Goal: Information Seeking & Learning: Learn about a topic

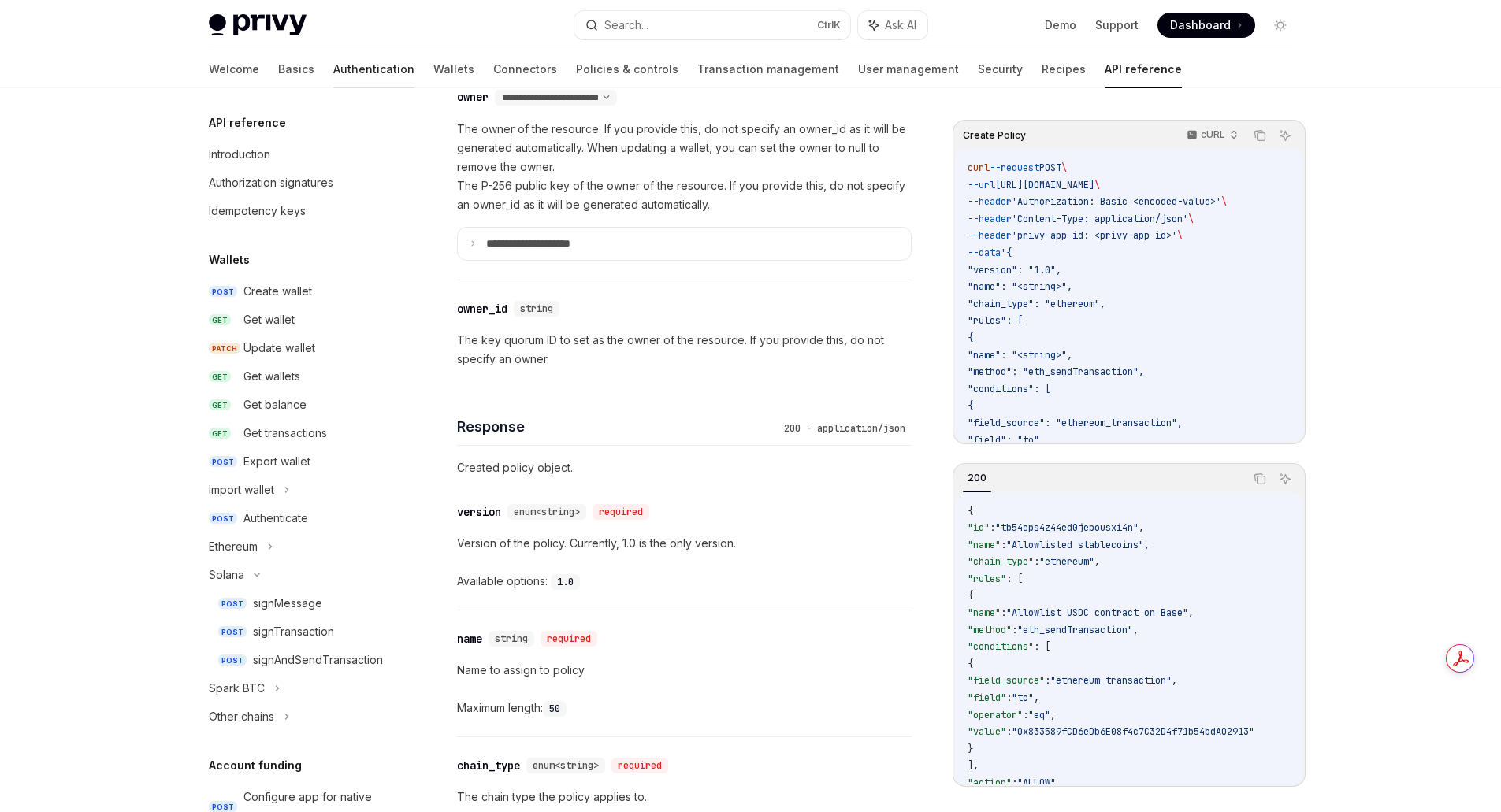
click at [334, 74] on link "Authentication" at bounding box center [374, 70] width 81 height 38
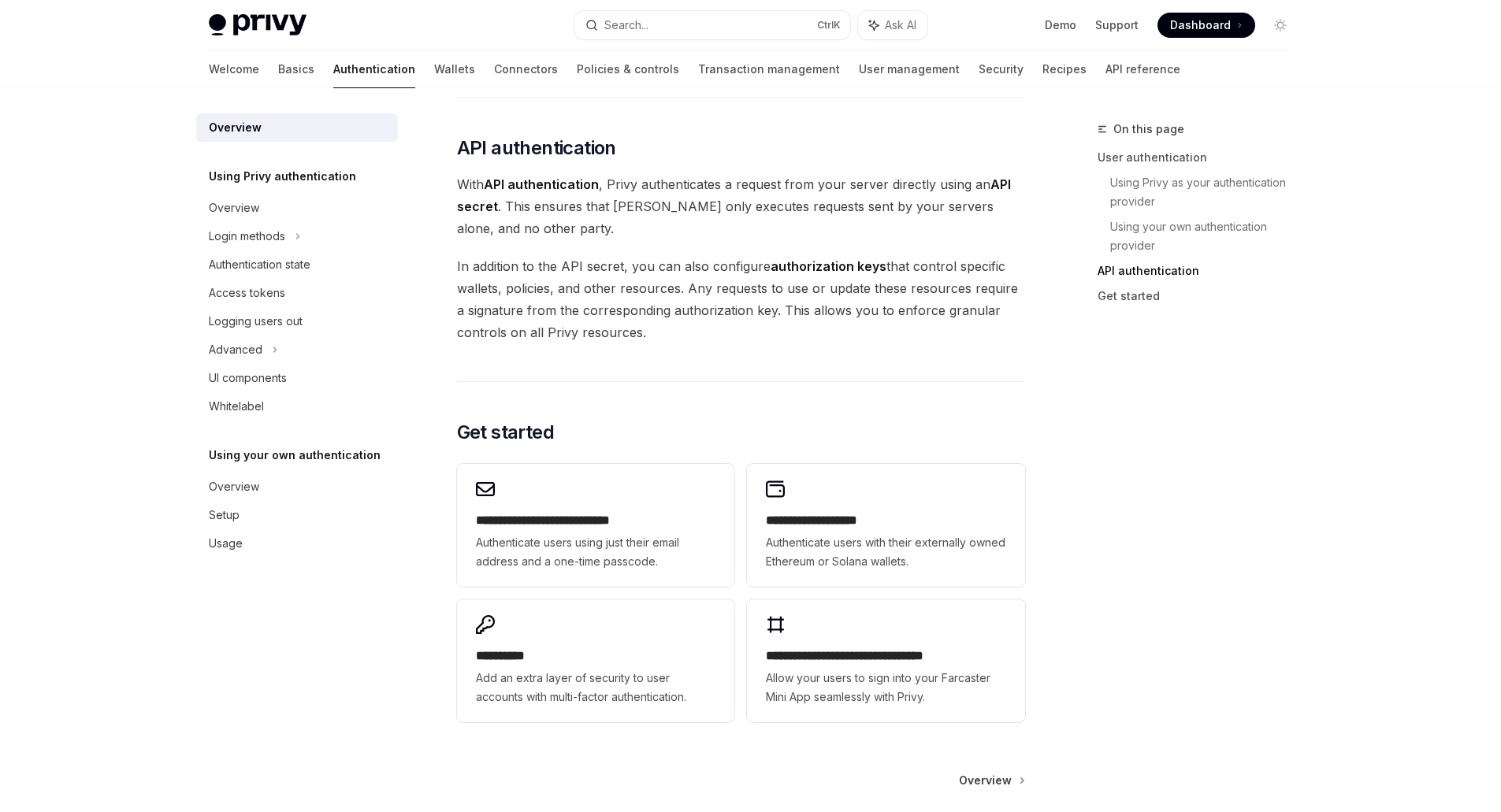
scroll to position [1165, 0]
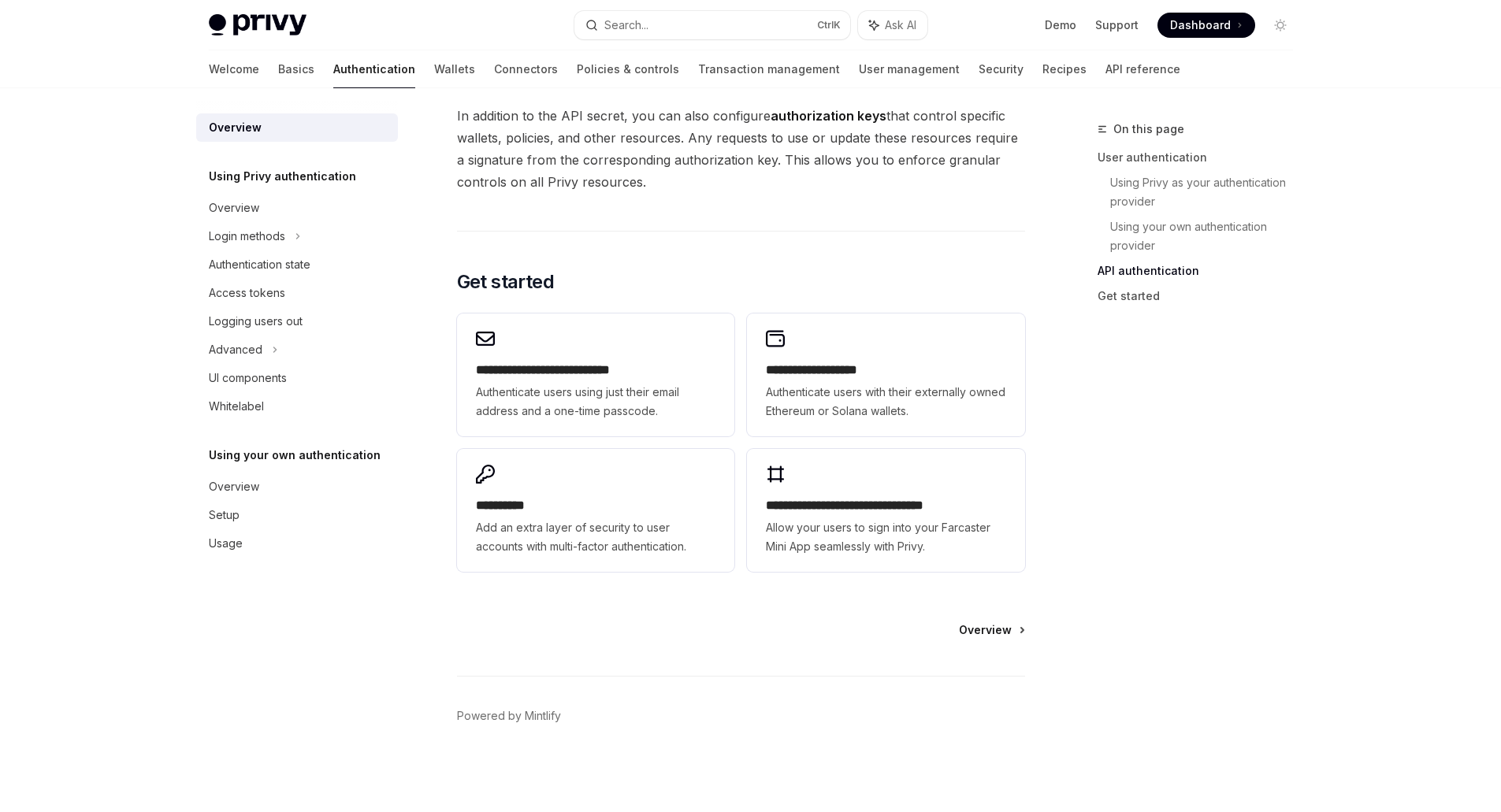
click at [995, 634] on span "Overview" at bounding box center [985, 630] width 53 height 16
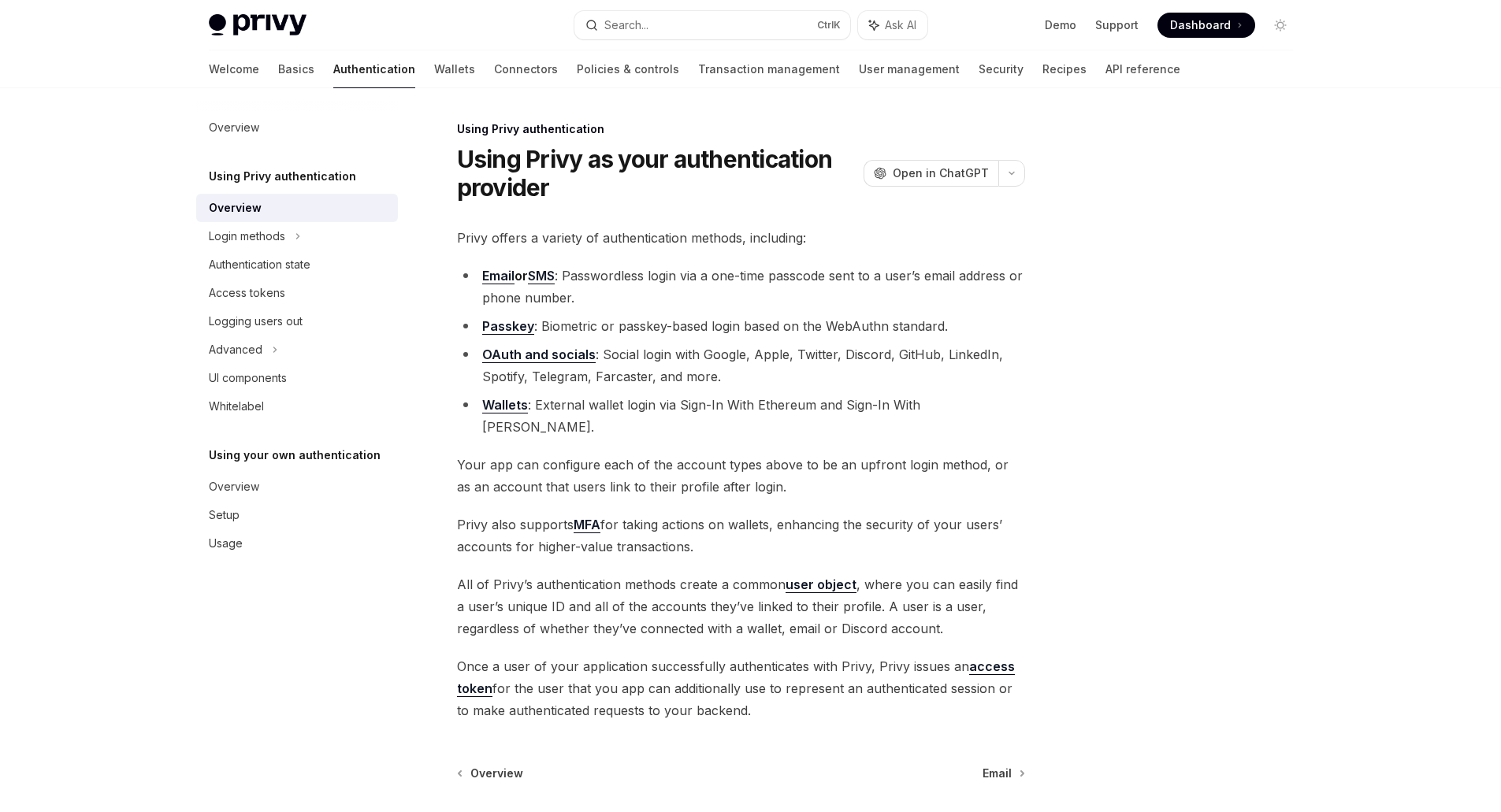
scroll to position [121, 0]
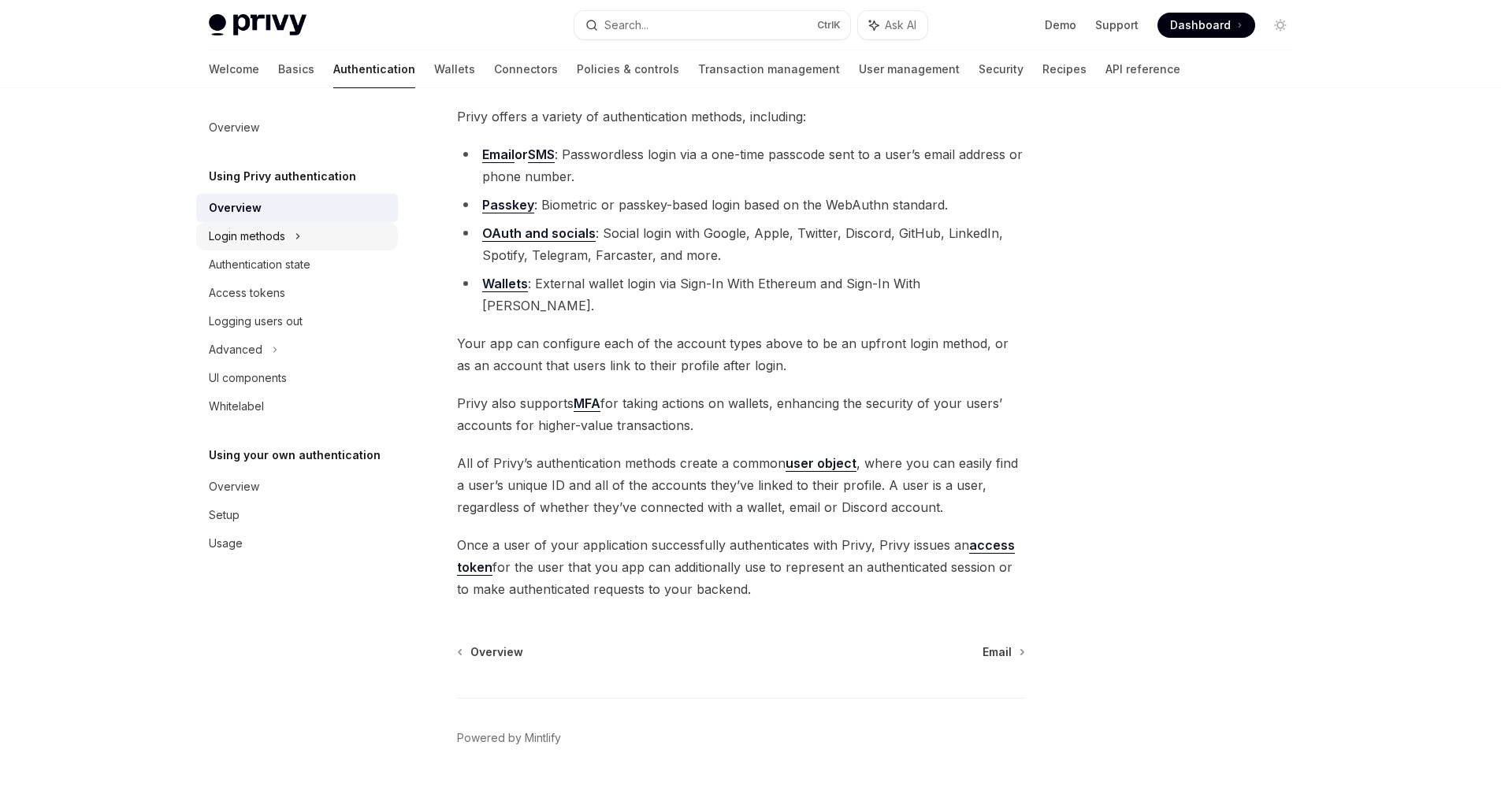
click at [250, 236] on div "Login methods" at bounding box center [247, 236] width 77 height 19
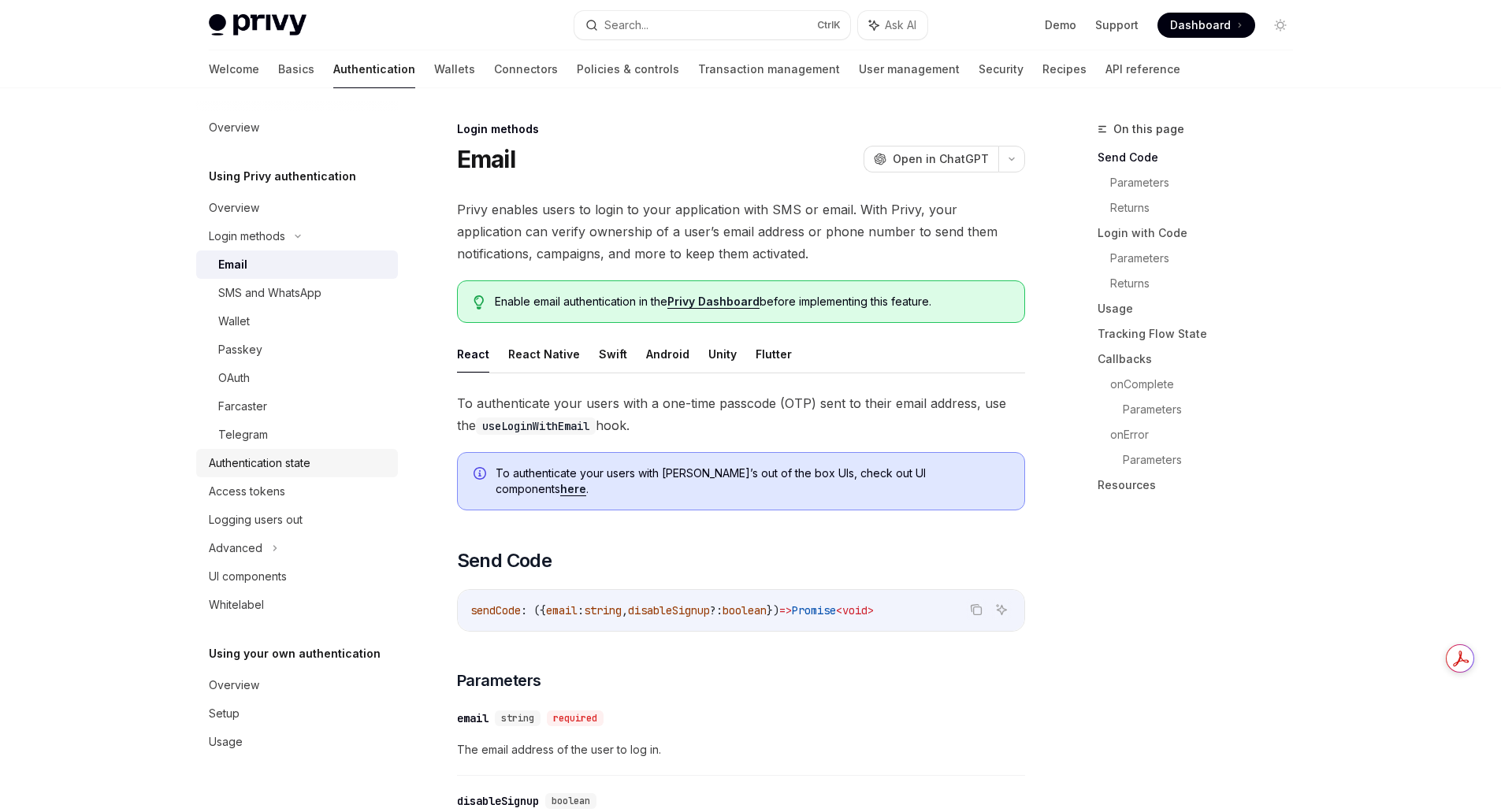
click at [260, 463] on div "Authentication state" at bounding box center [259, 463] width 102 height 19
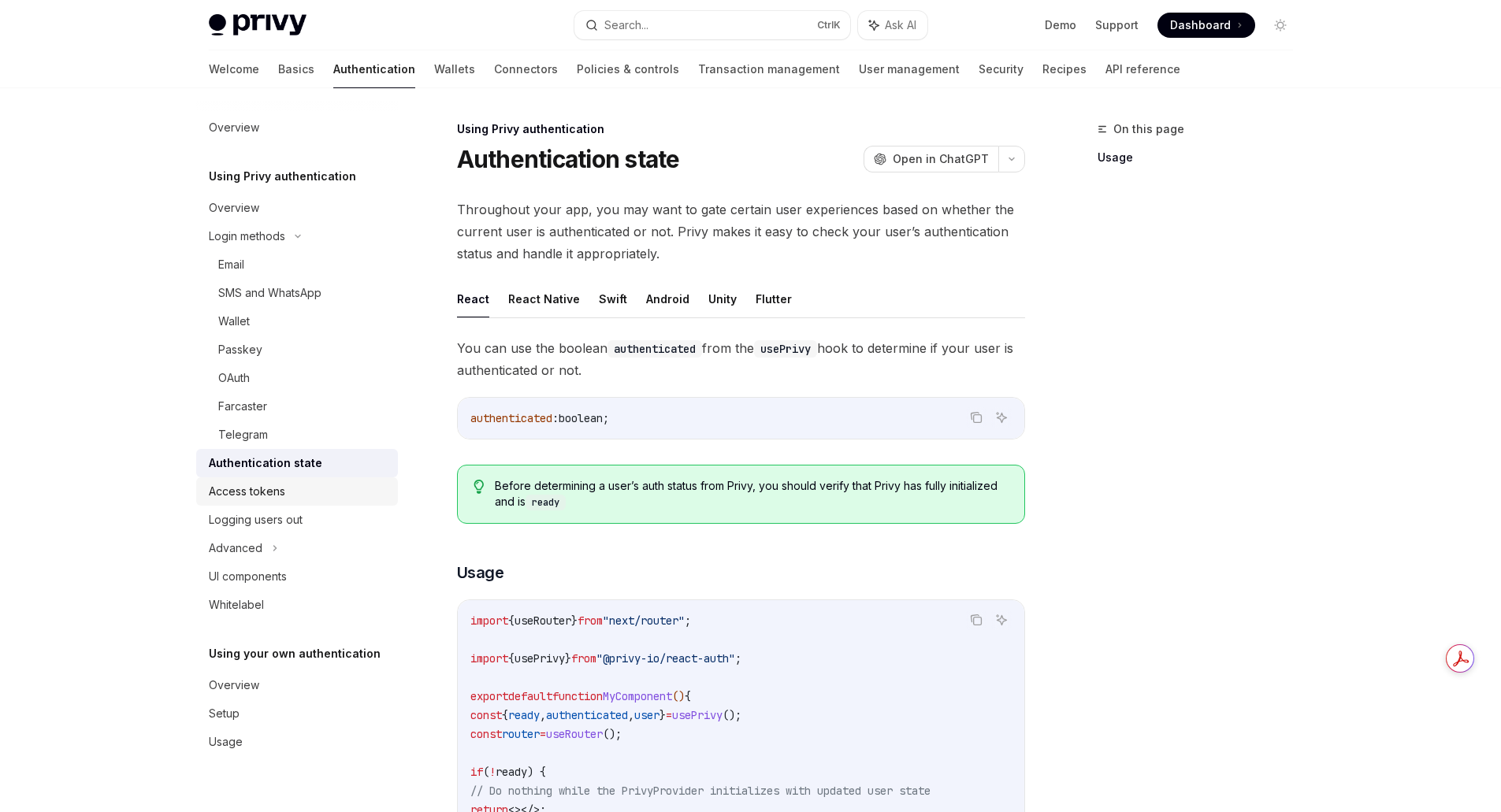
click at [287, 501] on link "Access tokens" at bounding box center [297, 492] width 202 height 28
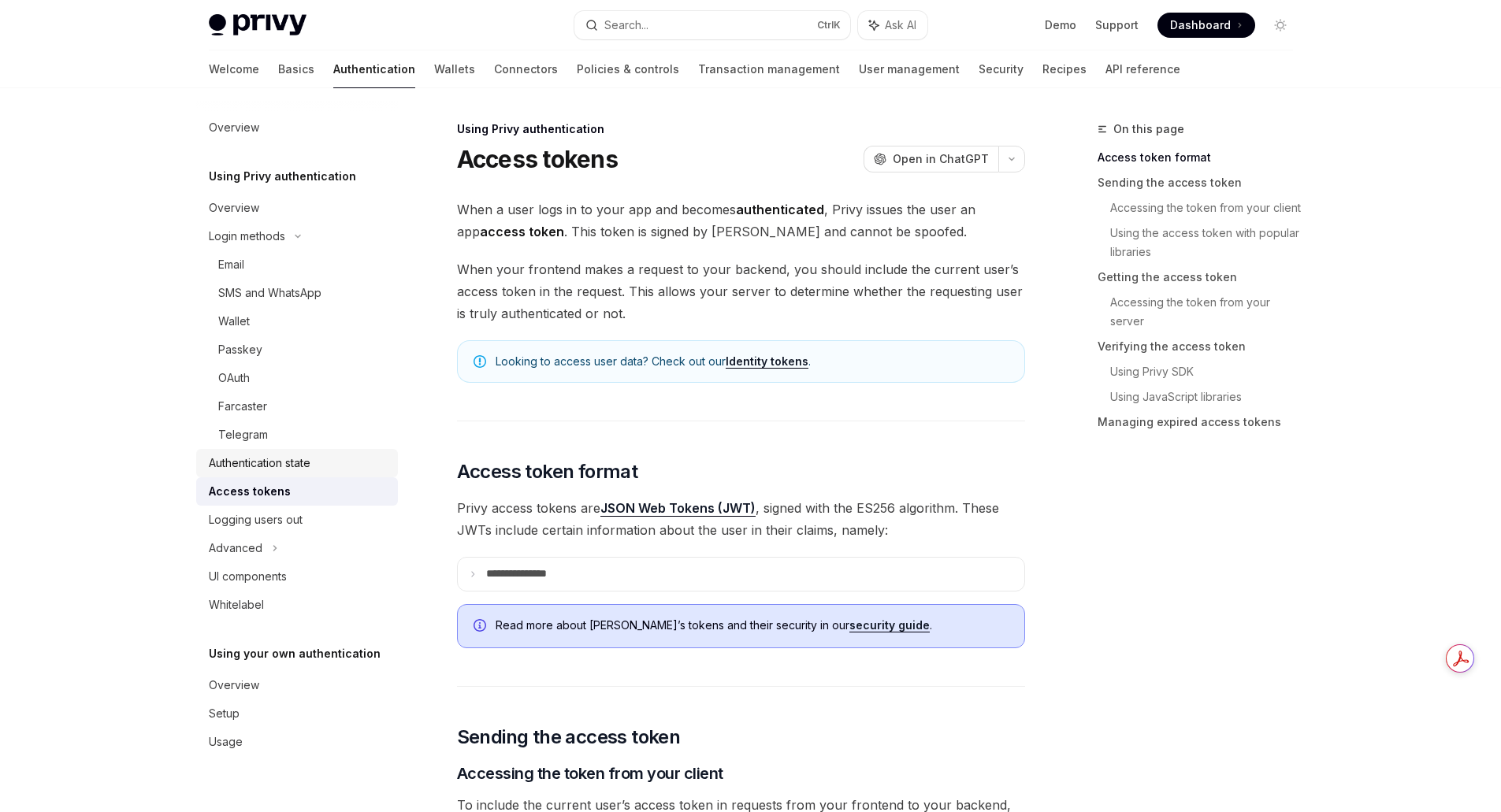
click at [275, 472] on div "Authentication state" at bounding box center [259, 463] width 102 height 19
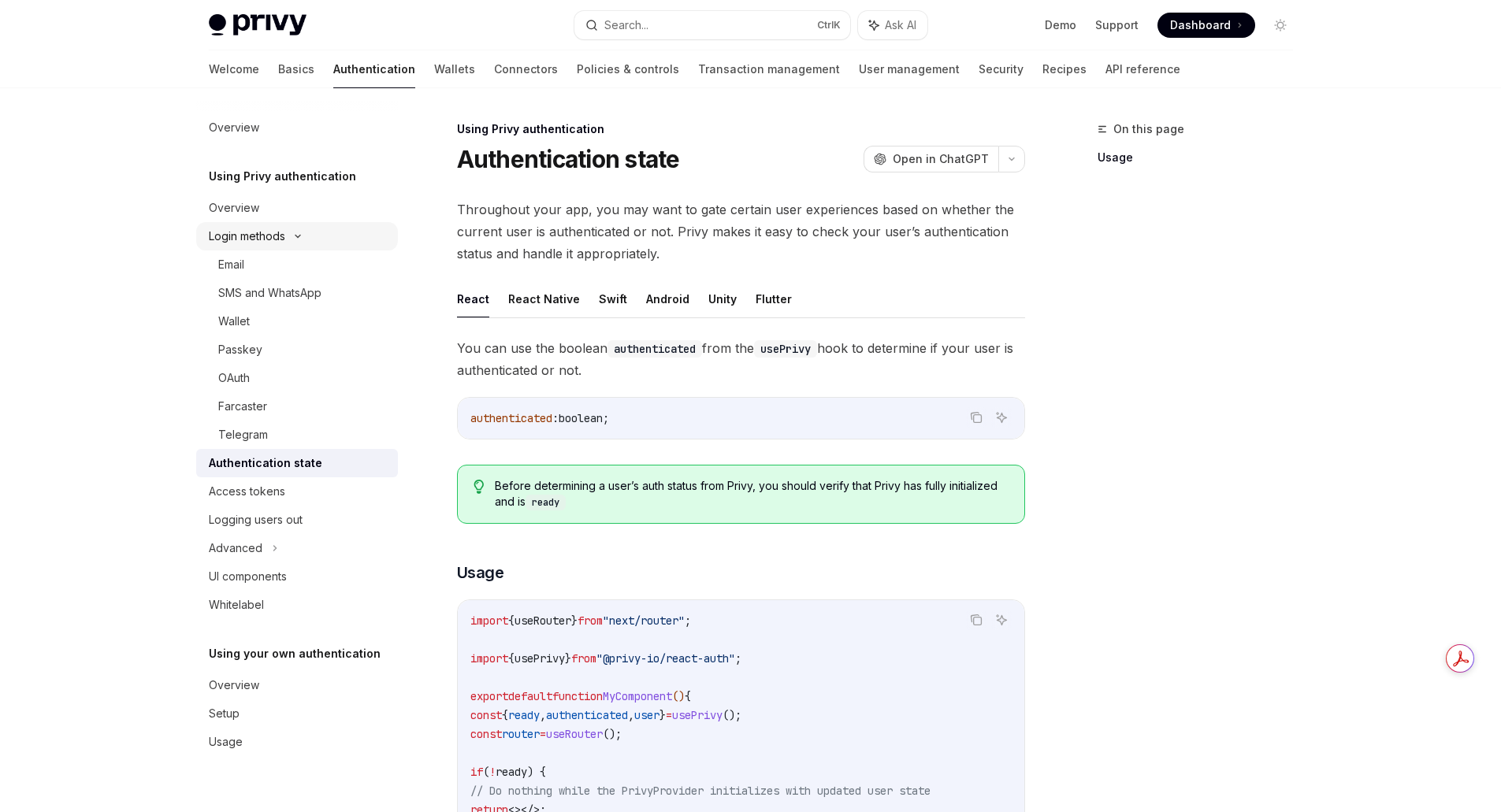
click at [250, 237] on div "Login methods" at bounding box center [247, 236] width 77 height 19
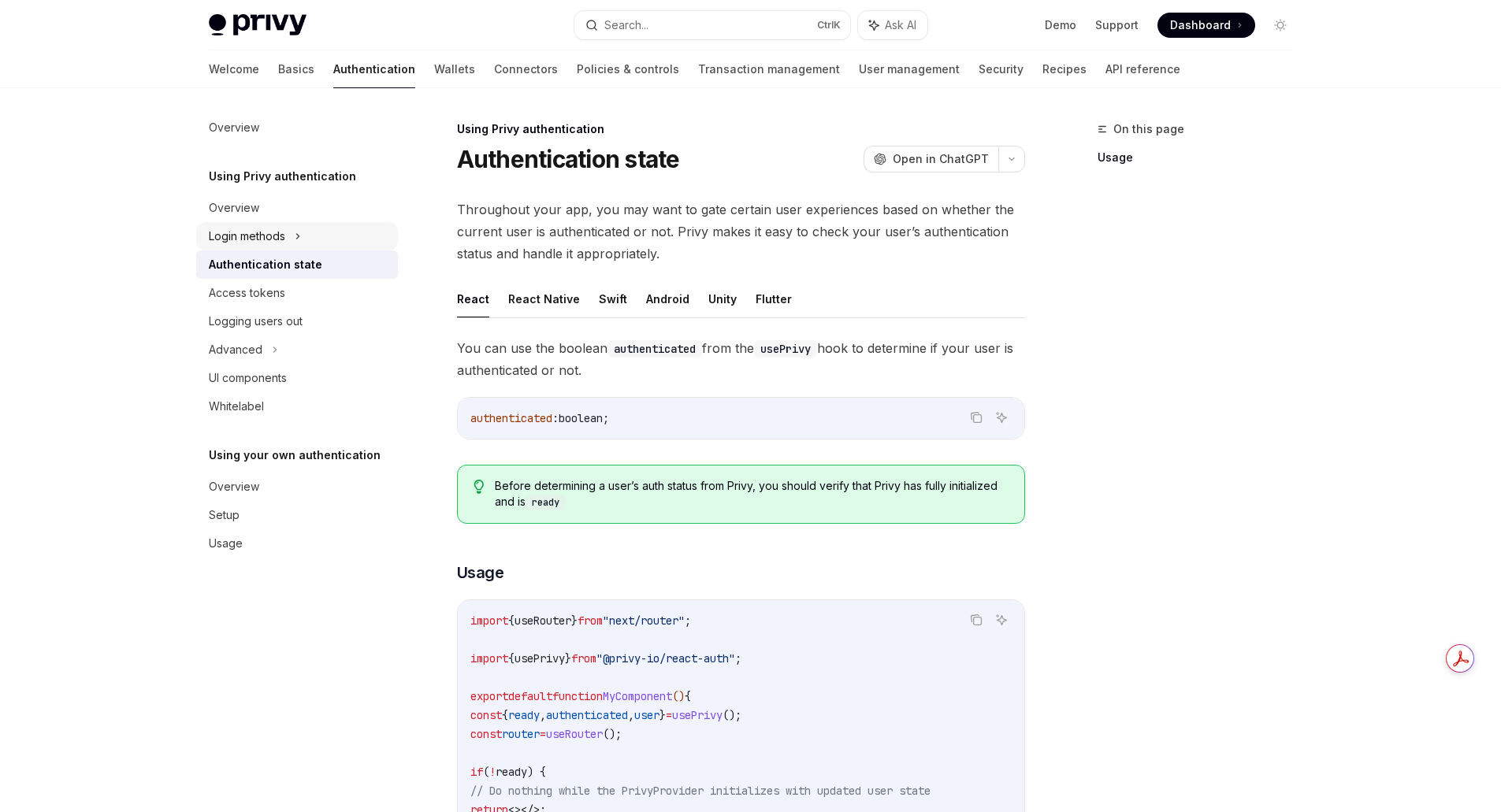
click at [250, 237] on div "Login methods" at bounding box center [247, 236] width 77 height 19
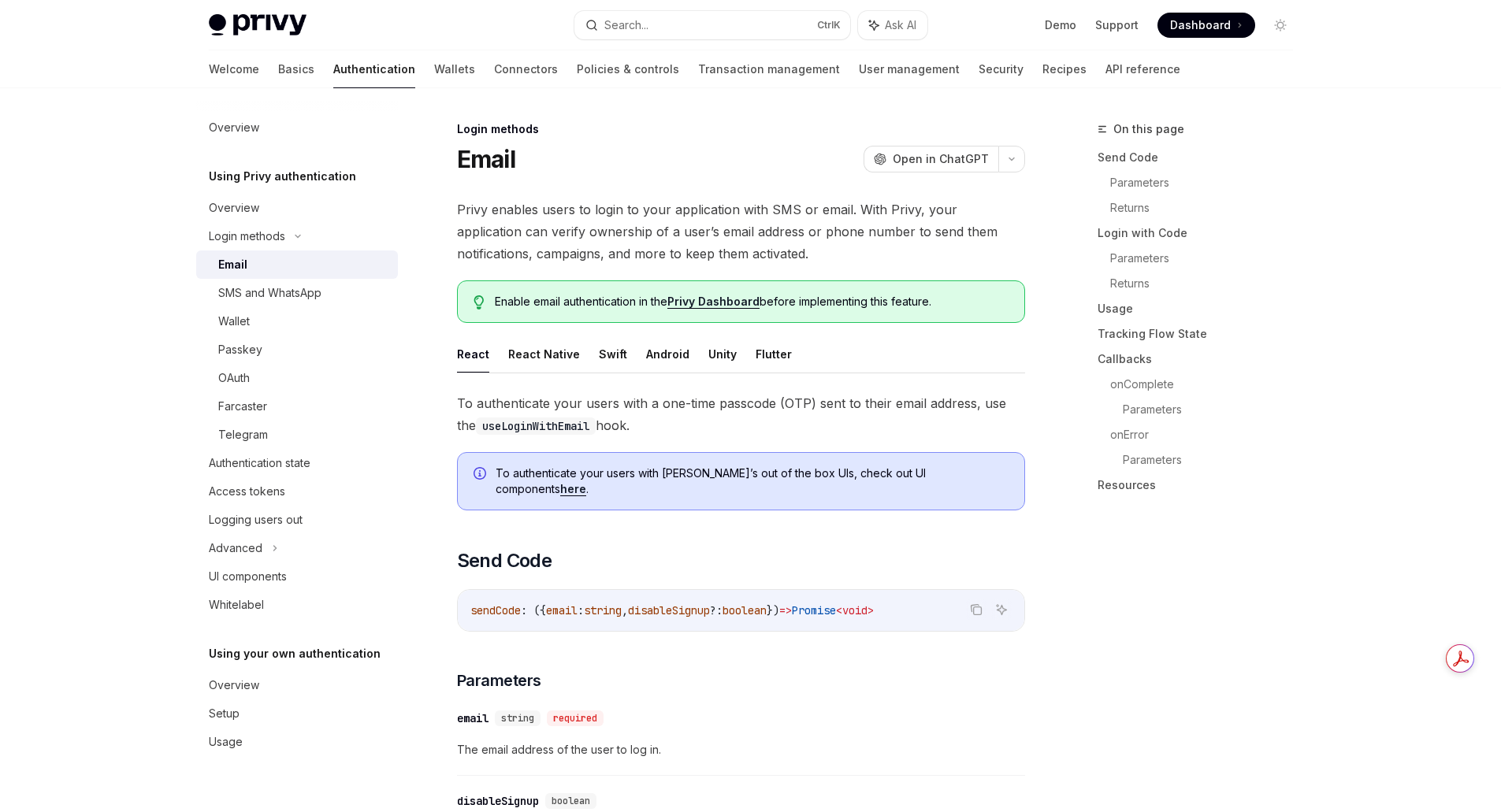
click at [257, 263] on div "Email" at bounding box center [303, 265] width 170 height 19
type textarea "*"
click at [257, 236] on div "Login methods" at bounding box center [247, 236] width 77 height 19
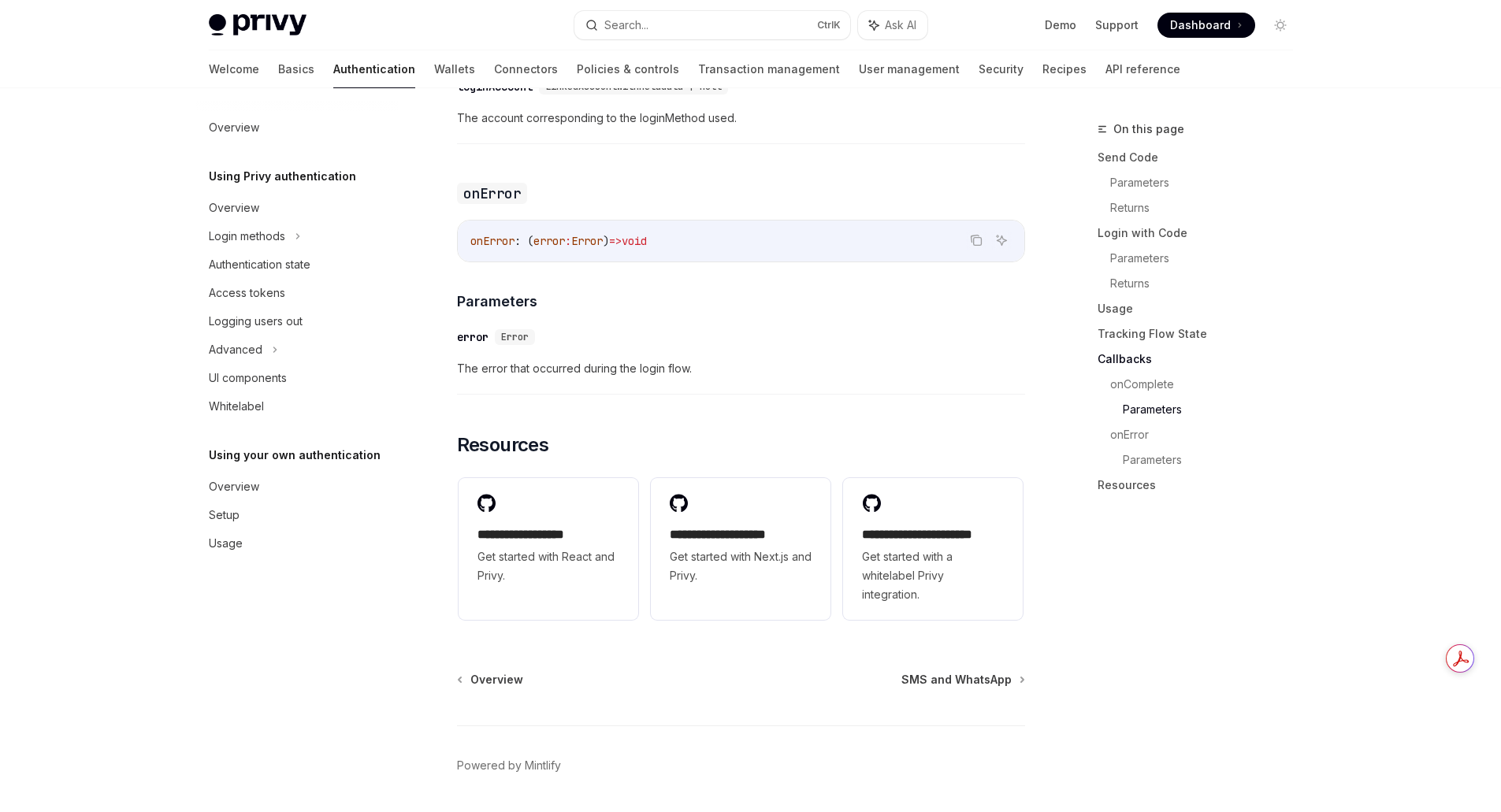
scroll to position [3045, 0]
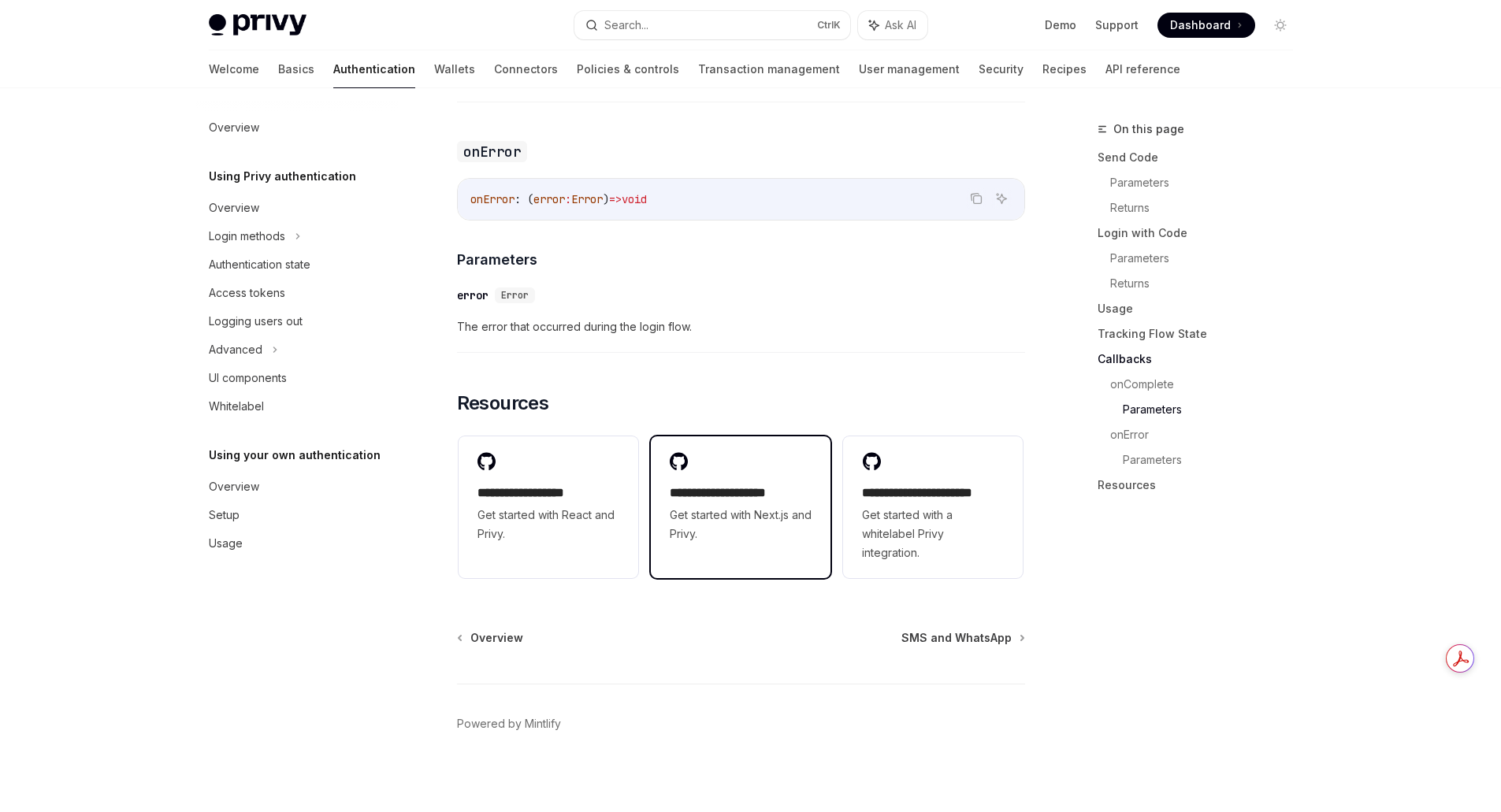
click at [744, 531] on span "Get started with Next.js and Privy." at bounding box center [740, 525] width 142 height 38
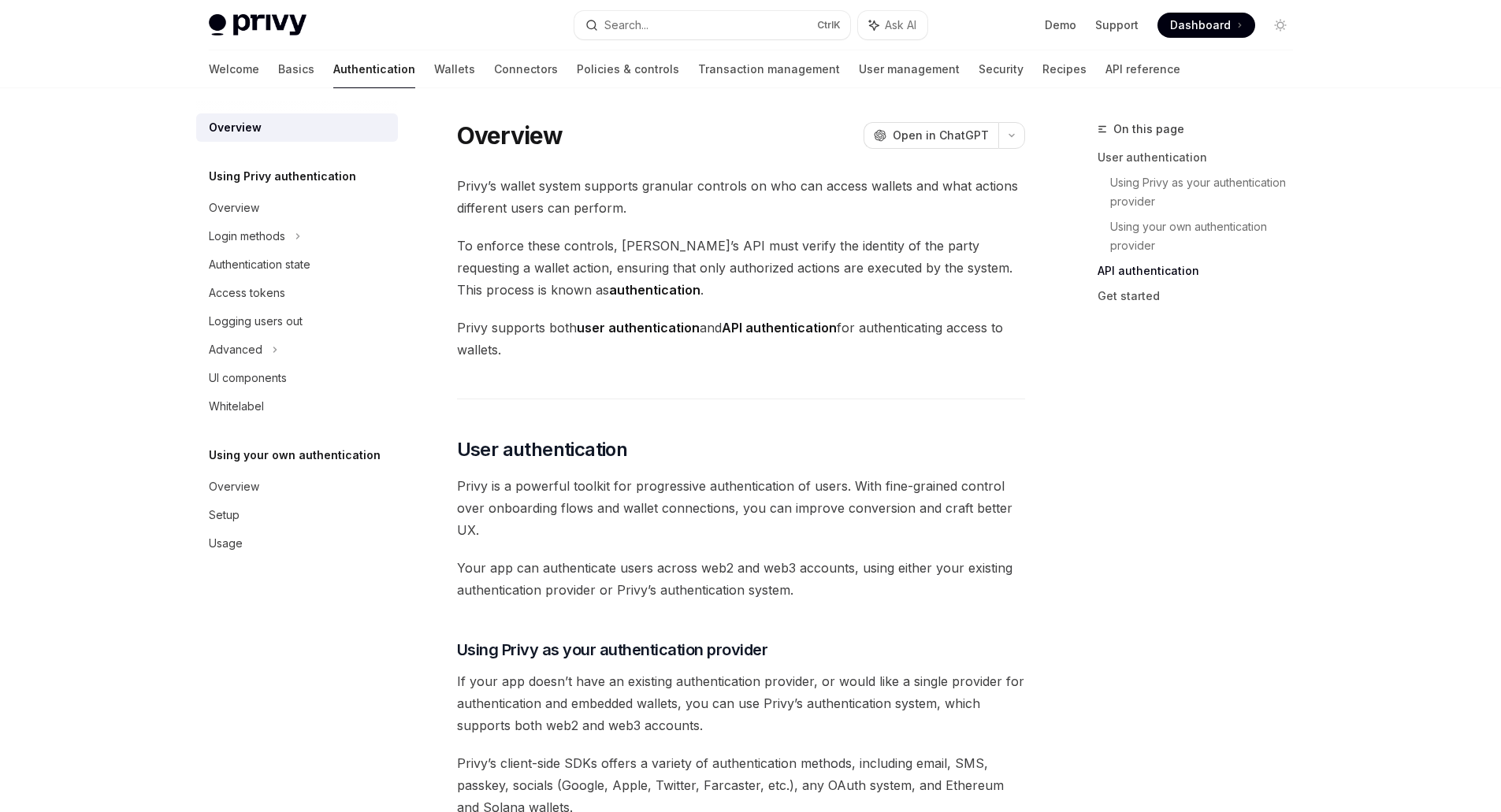
scroll to position [1165, 0]
